Goal: Entertainment & Leisure: Consume media (video, audio)

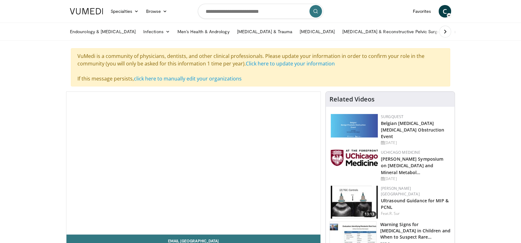
scroll to position [58, 0]
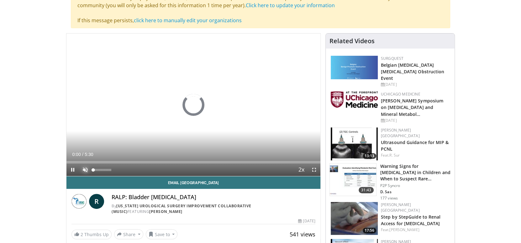
click at [85, 168] on span "Video Player" at bounding box center [85, 170] width 13 height 13
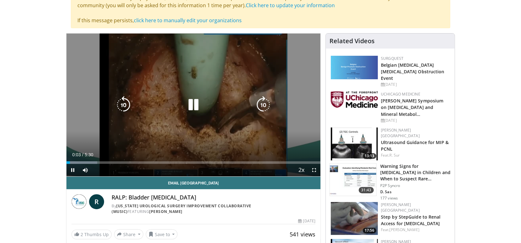
click at [199, 102] on icon "Video Player" at bounding box center [194, 105] width 18 height 18
click at [208, 118] on div "10 seconds Tap to unmute" at bounding box center [193, 105] width 254 height 143
click at [195, 103] on icon "Video Player" at bounding box center [194, 105] width 18 height 18
